Goal: Task Accomplishment & Management: Manage account settings

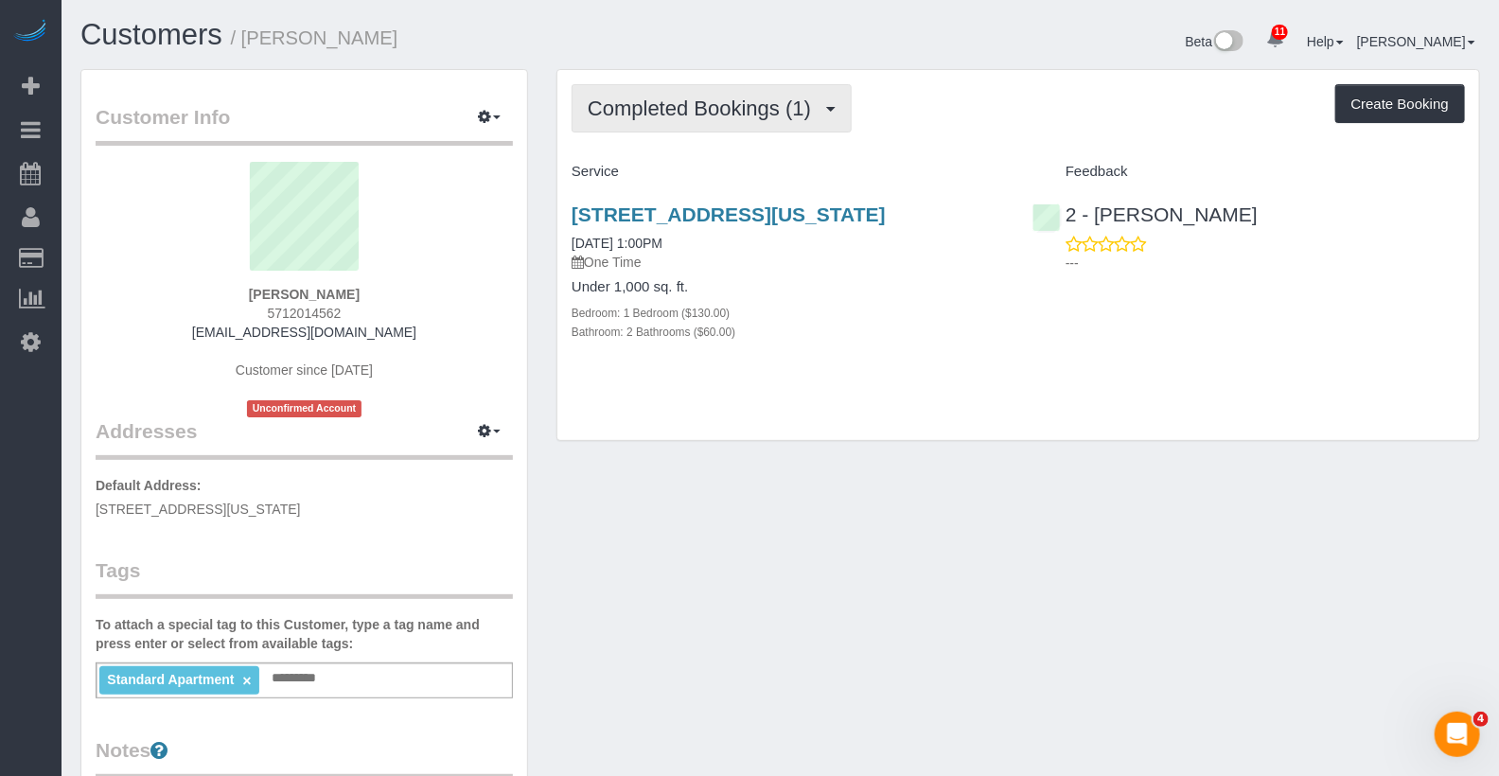
click at [693, 92] on button "Completed Bookings (1)" at bounding box center [712, 108] width 280 height 48
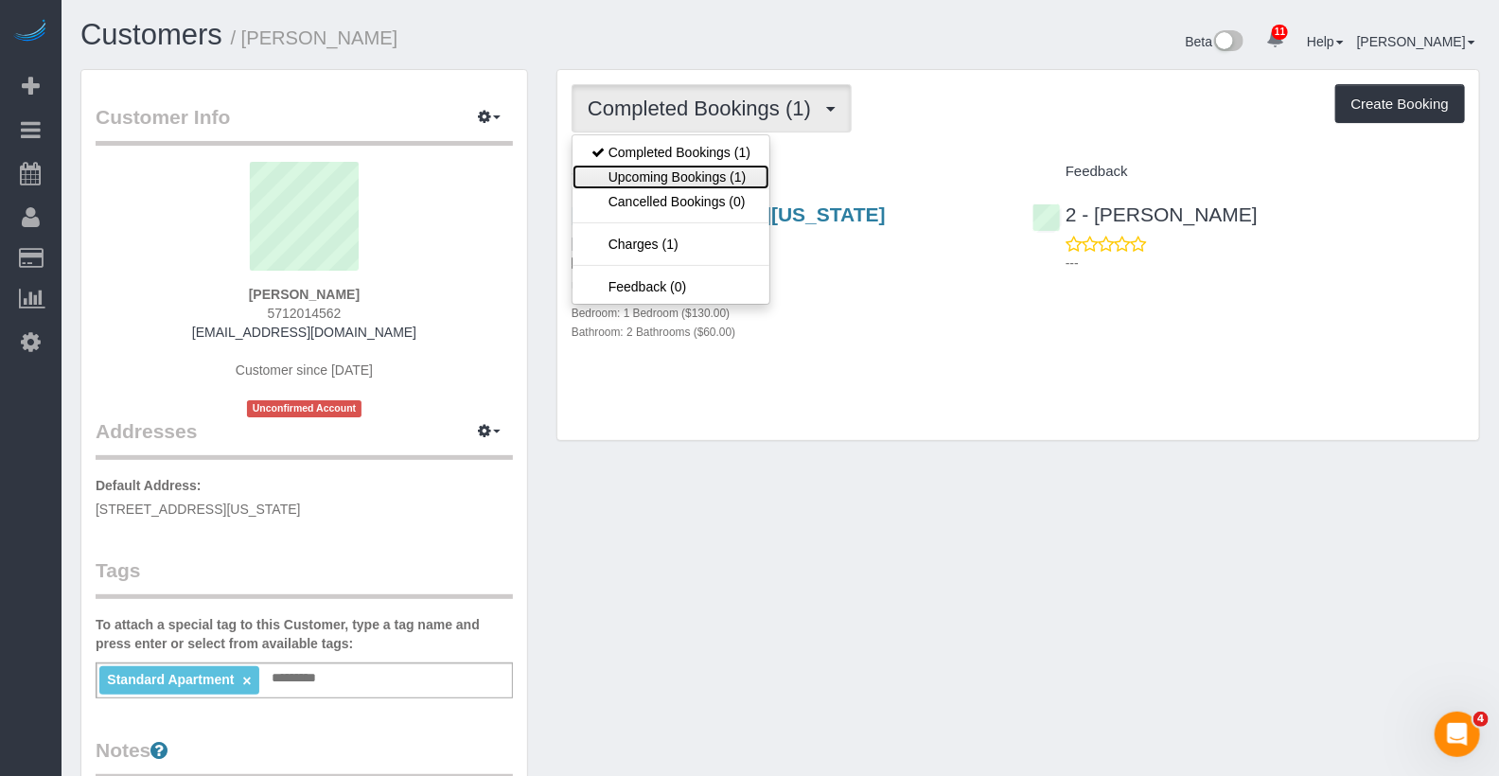
click at [685, 165] on link "Upcoming Bookings (1)" at bounding box center [671, 177] width 197 height 25
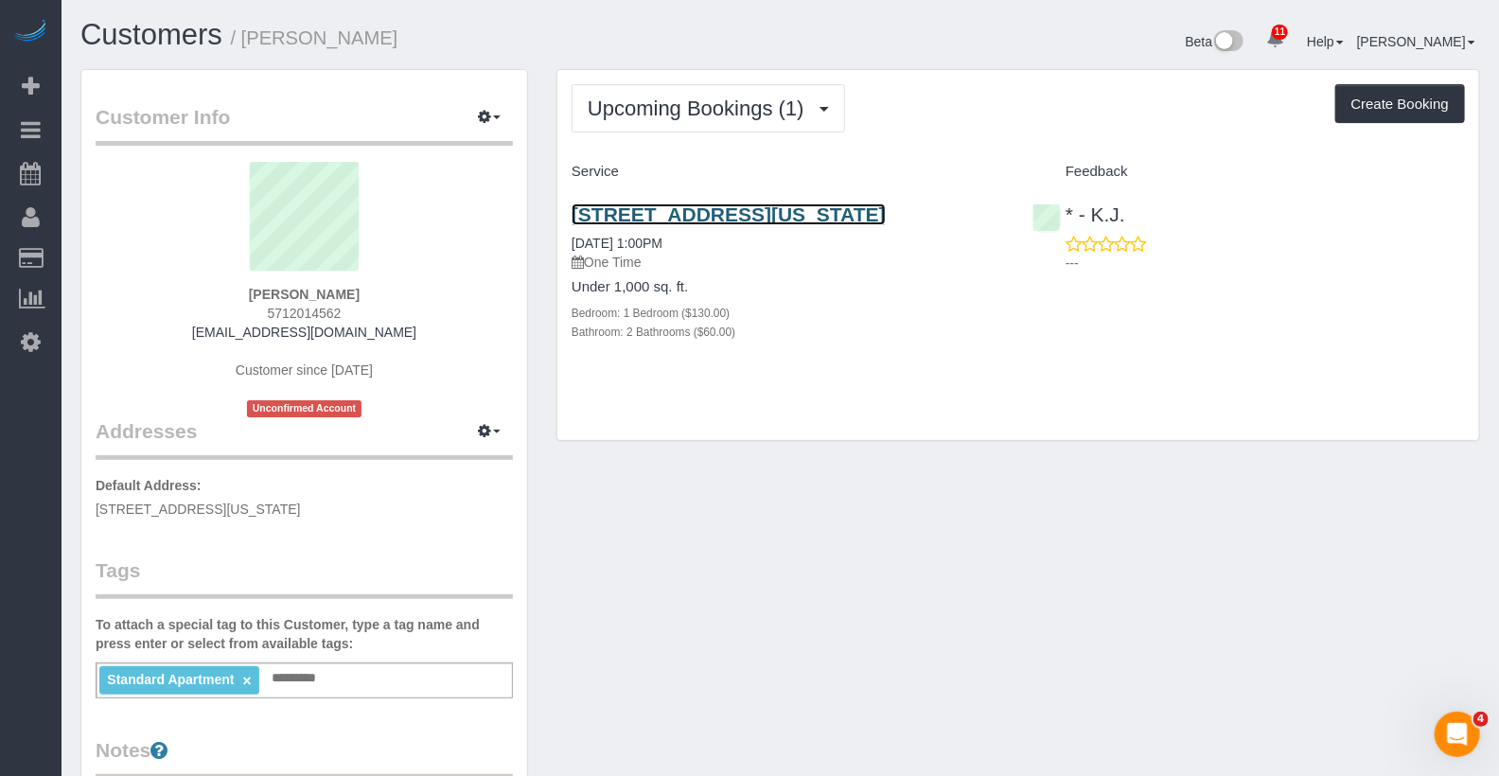
click at [820, 217] on link "[STREET_ADDRESS][US_STATE]" at bounding box center [729, 214] width 314 height 22
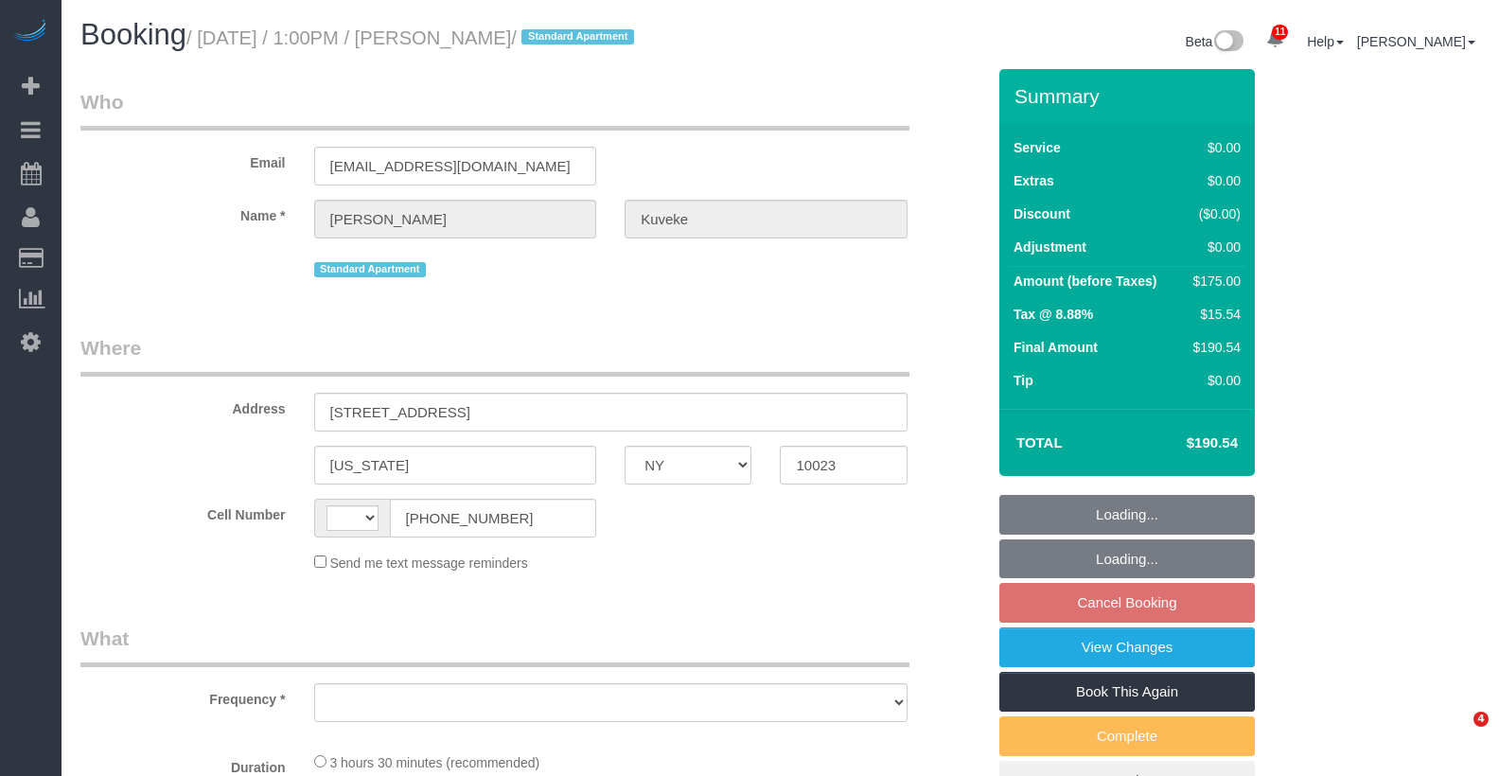
select select "NY"
select select "string:[GEOGRAPHIC_DATA]"
select select "object:719"
select select "1"
select select "2"
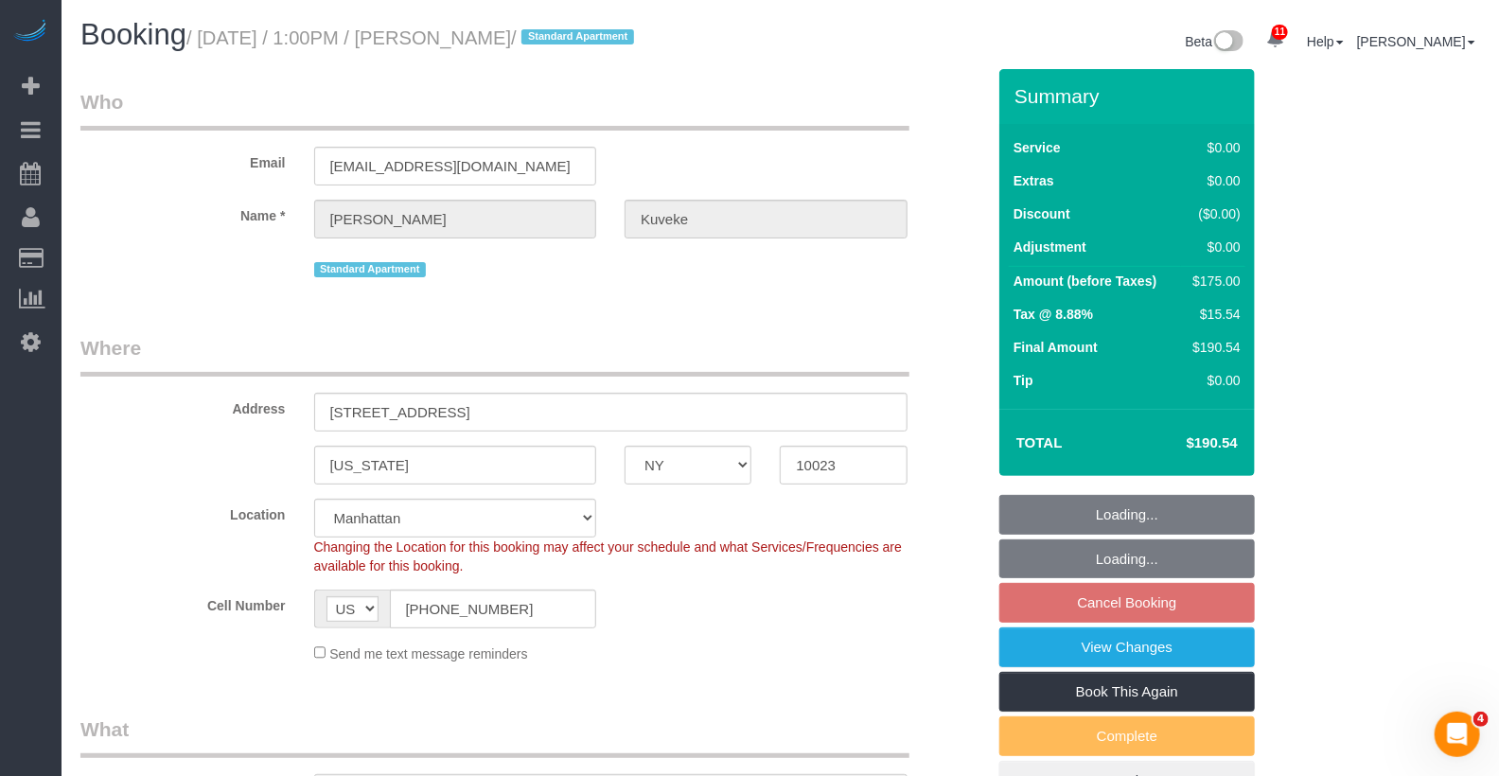
select select "object:1009"
select select "string:stripe-pm_1S3ayg4VGloSiKo7d8Mby8e4"
select select "spot2"
select select "number:89"
select select "number:90"
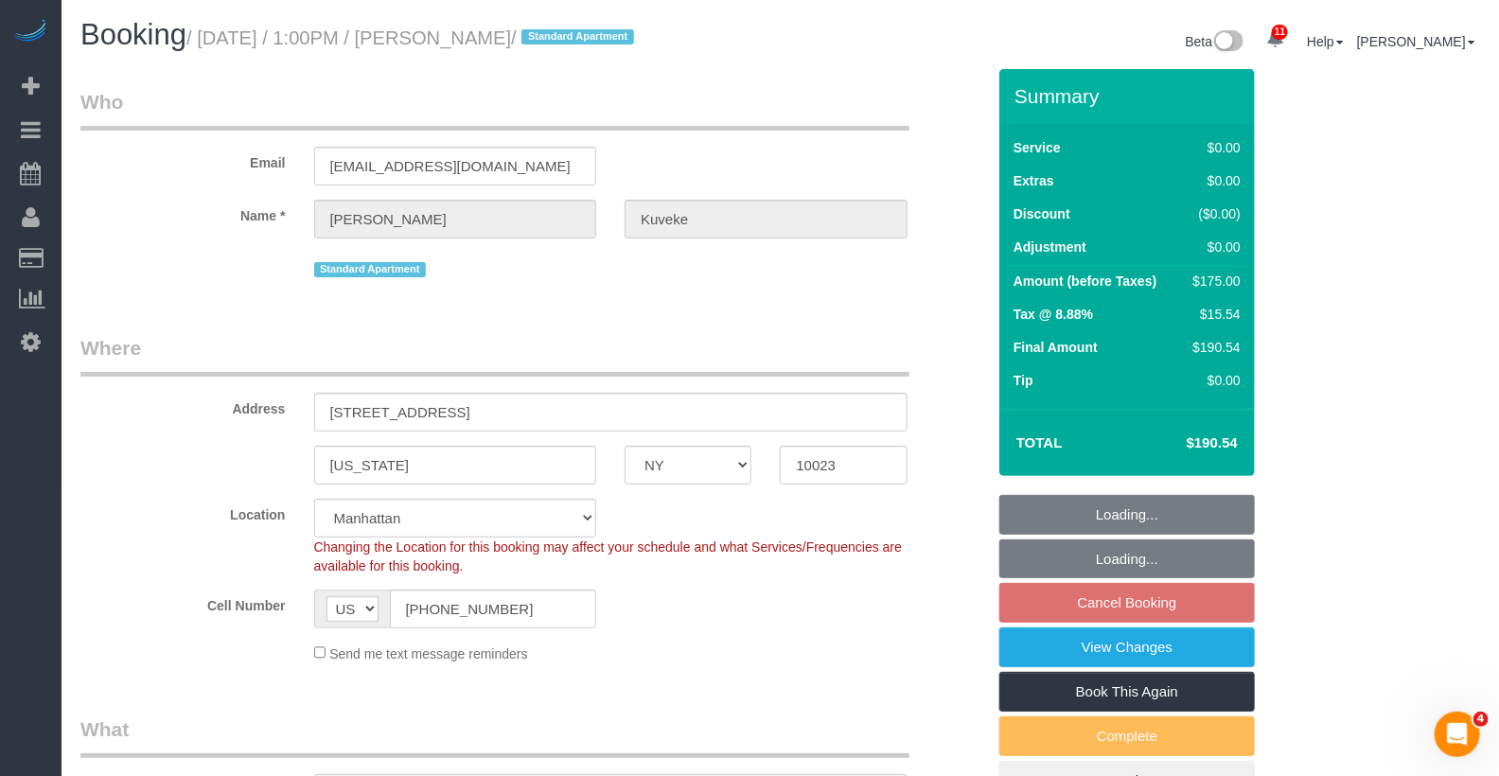
select select "number:15"
select select "number:5"
select select "1"
select select "2"
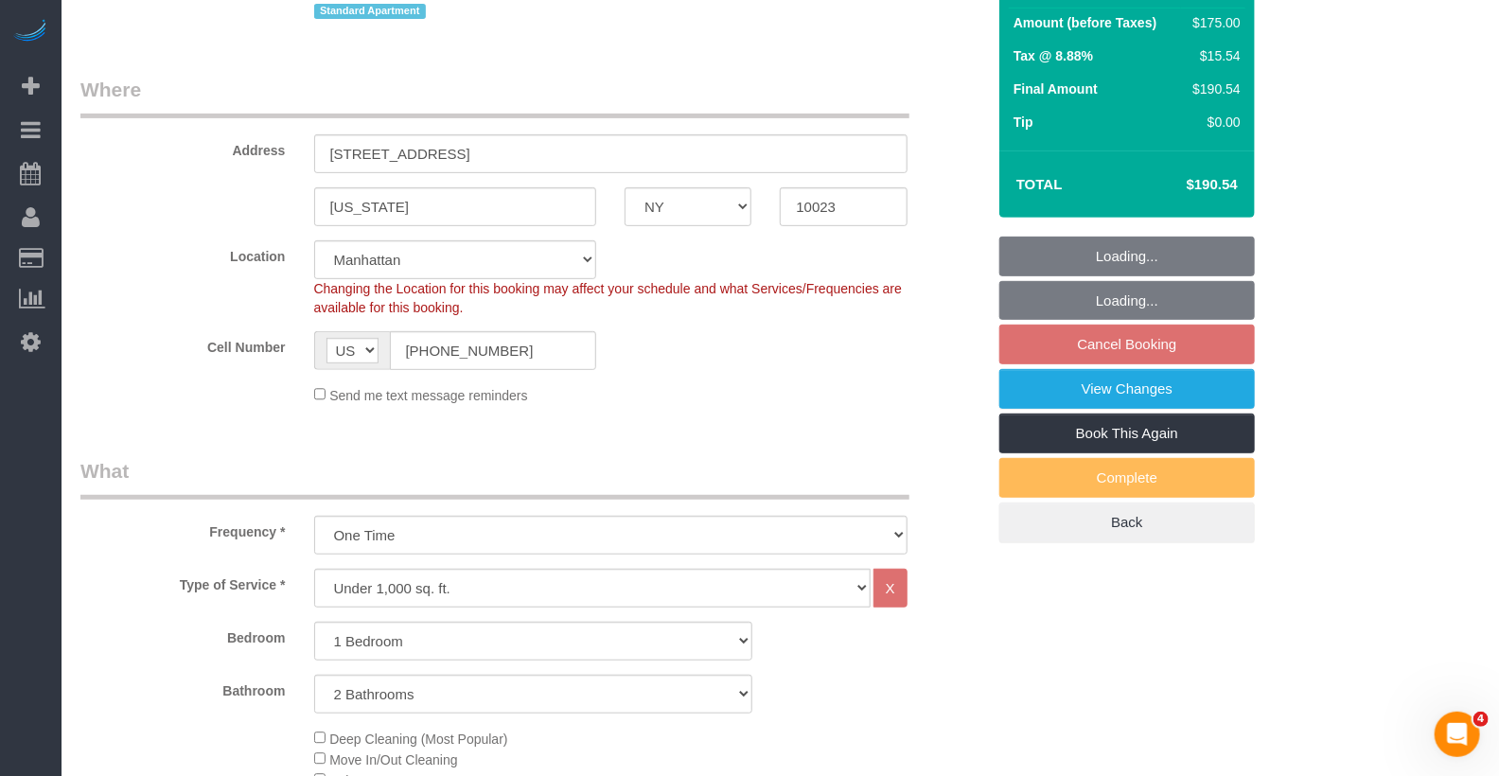
scroll to position [303, 0]
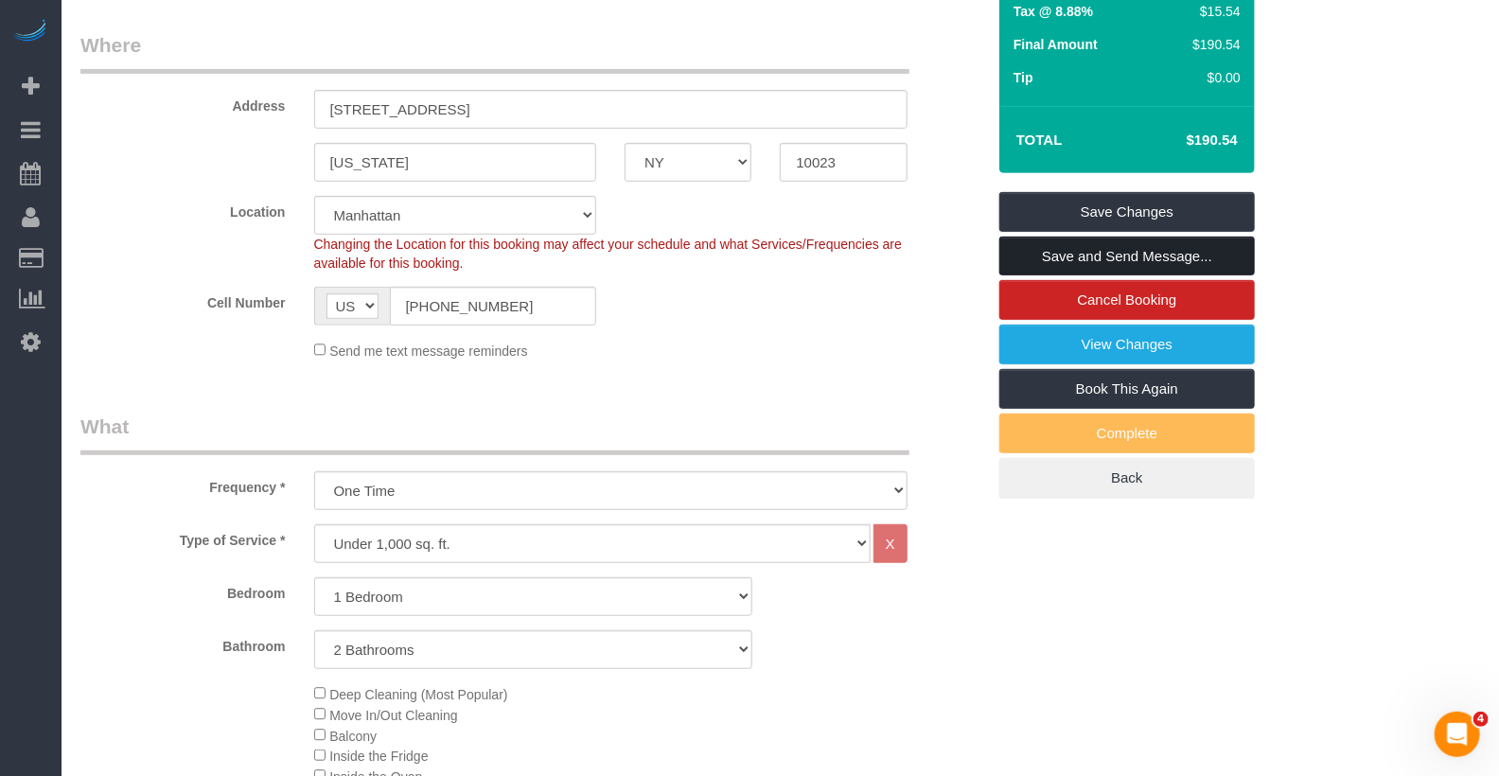
click at [1145, 261] on link "Save and Send Message..." at bounding box center [1127, 257] width 256 height 40
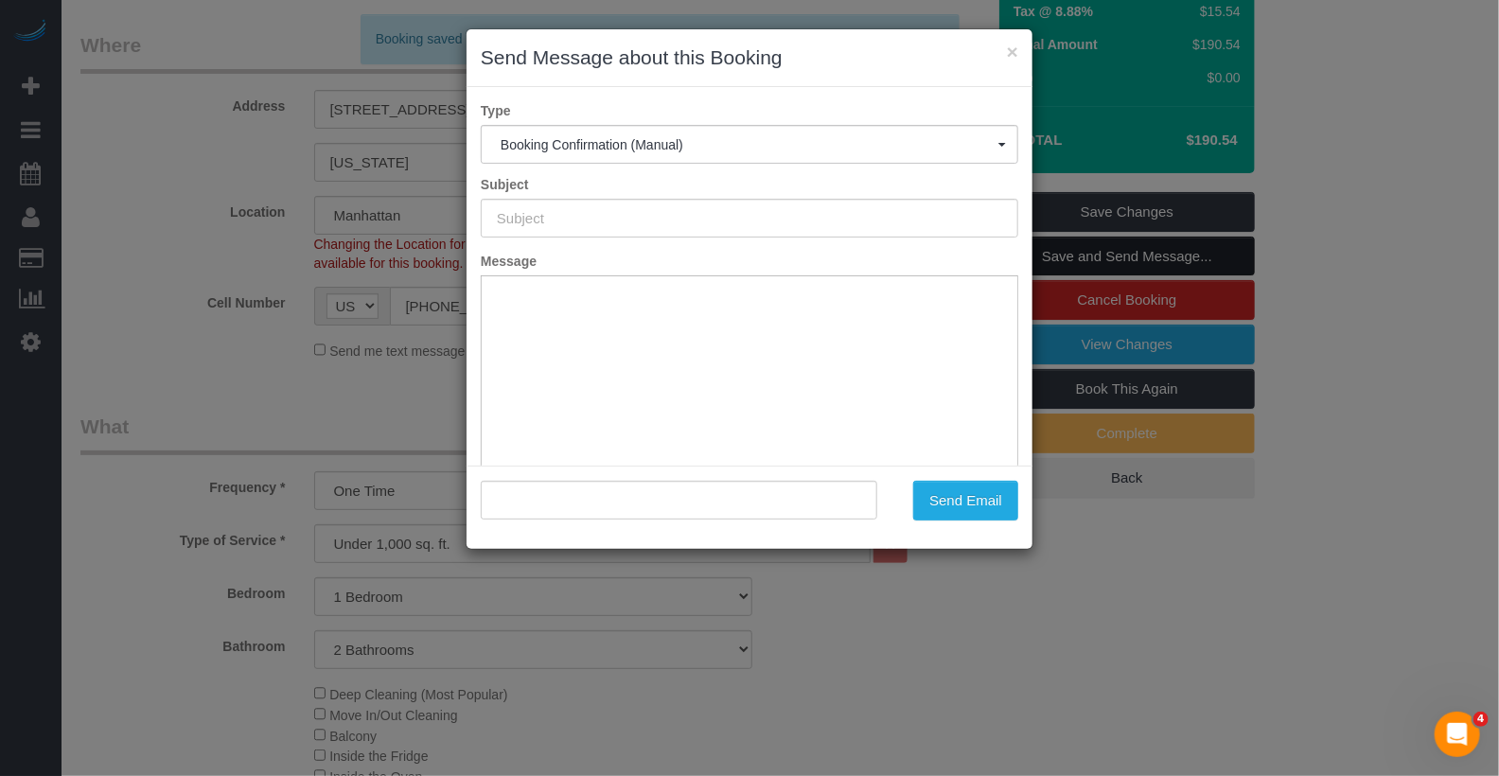
scroll to position [0, 0]
type input "Cleaning Confirmed for [DATE] 1:00pm"
type input ""[PERSON_NAME]" <[EMAIL_ADDRESS][DOMAIN_NAME]>"
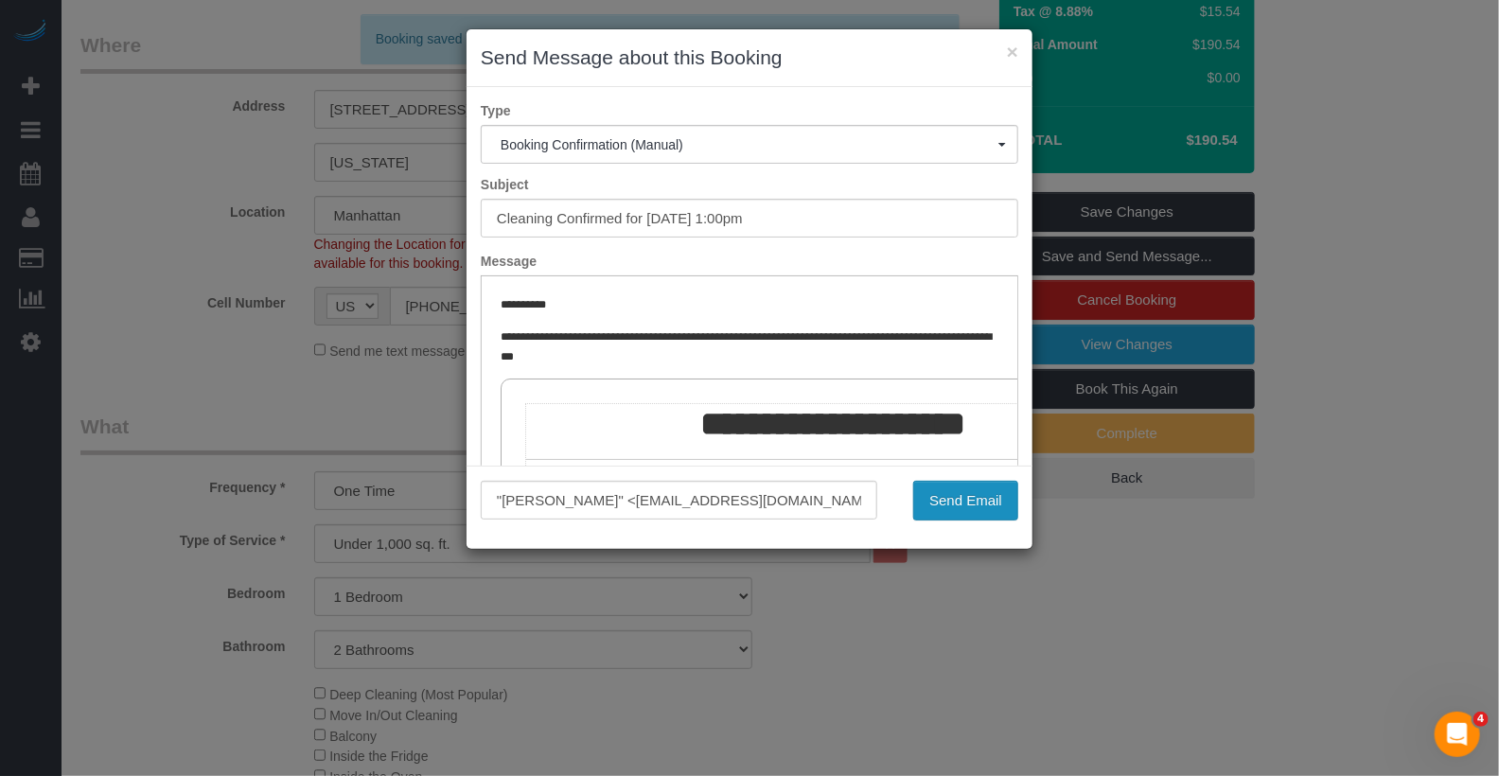
click at [966, 498] on button "Send Email" at bounding box center [965, 501] width 105 height 40
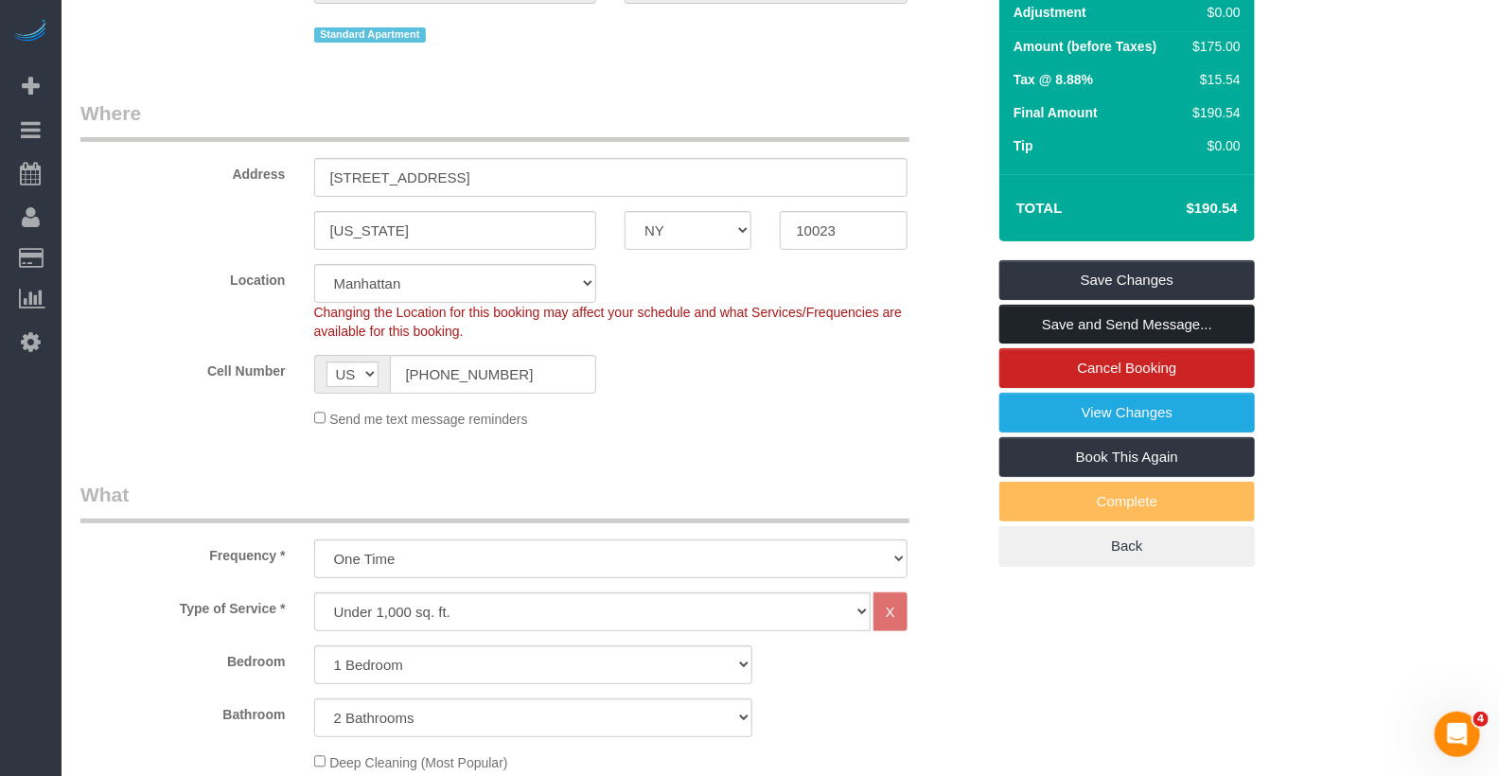
scroll to position [370, 0]
